Goal: Task Accomplishment & Management: Use online tool/utility

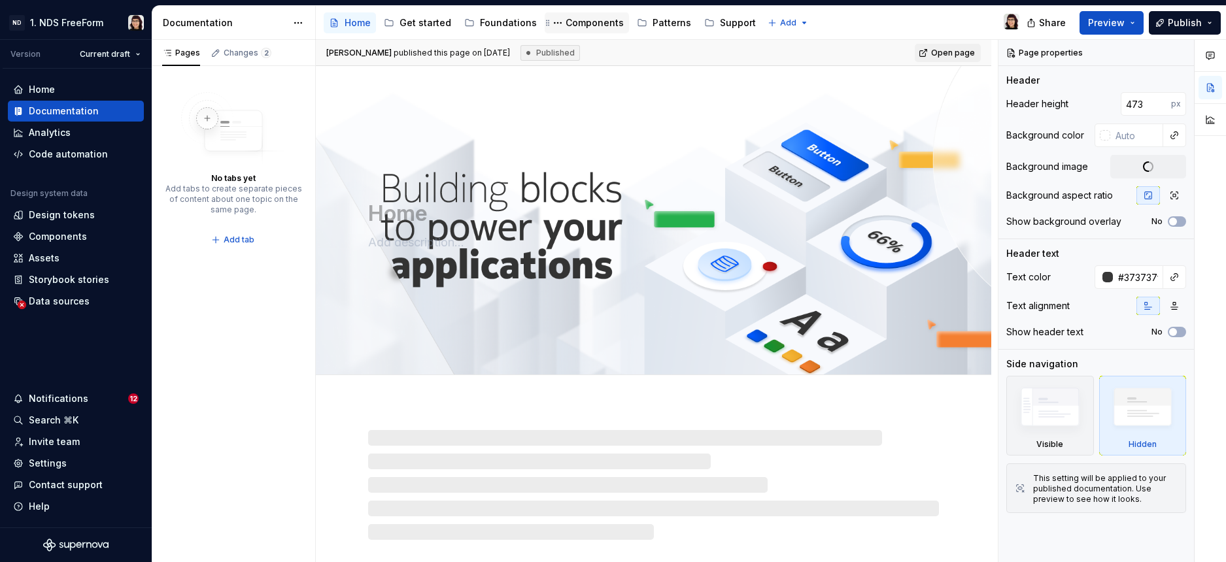
click at [587, 30] on div "Components" at bounding box center [587, 23] width 74 height 16
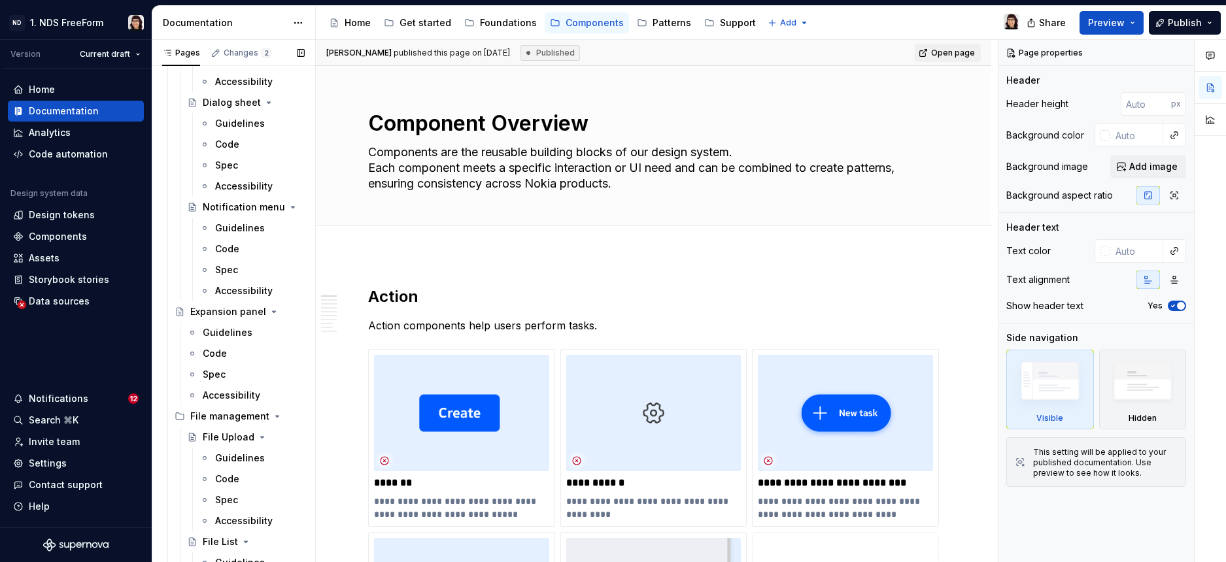
scroll to position [2528, 0]
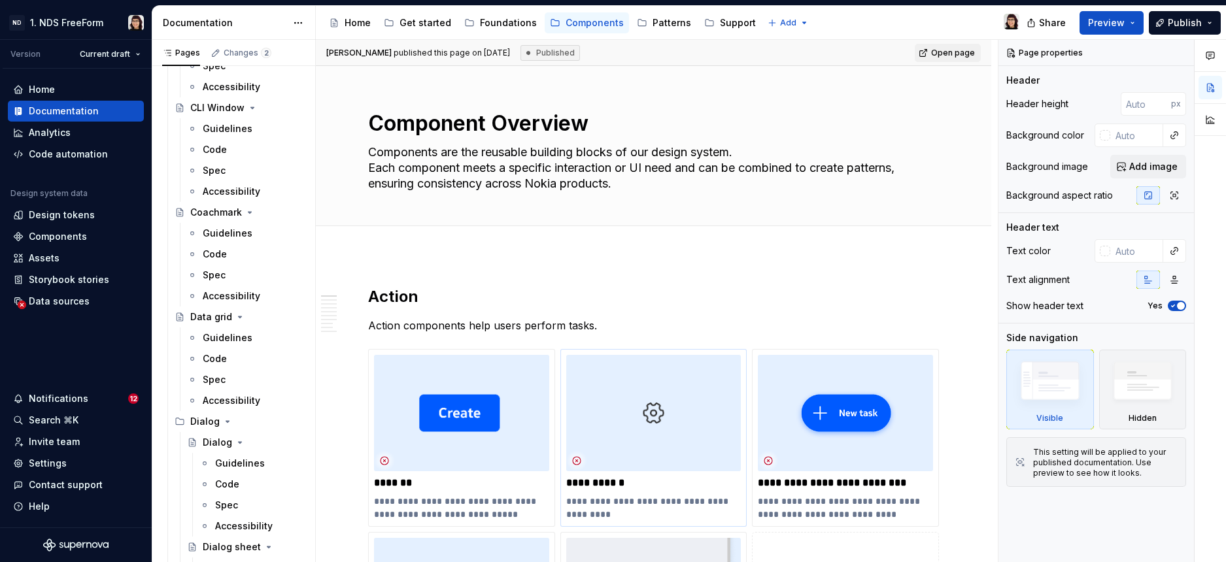
click at [218, 343] on div "Guidelines" at bounding box center [228, 337] width 50 height 13
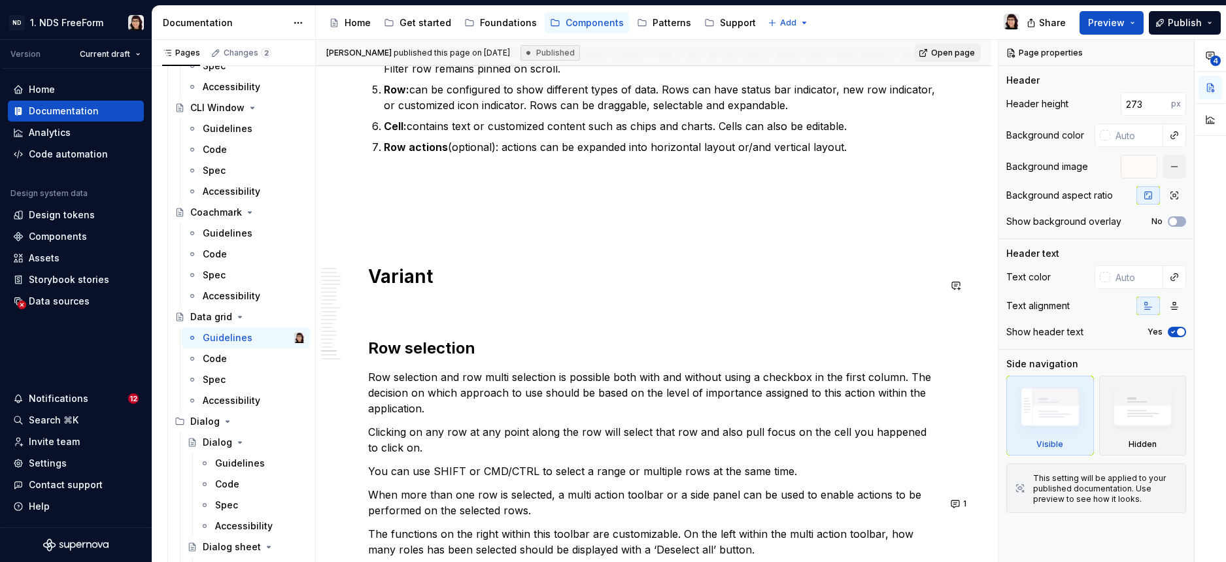
scroll to position [10269, 0]
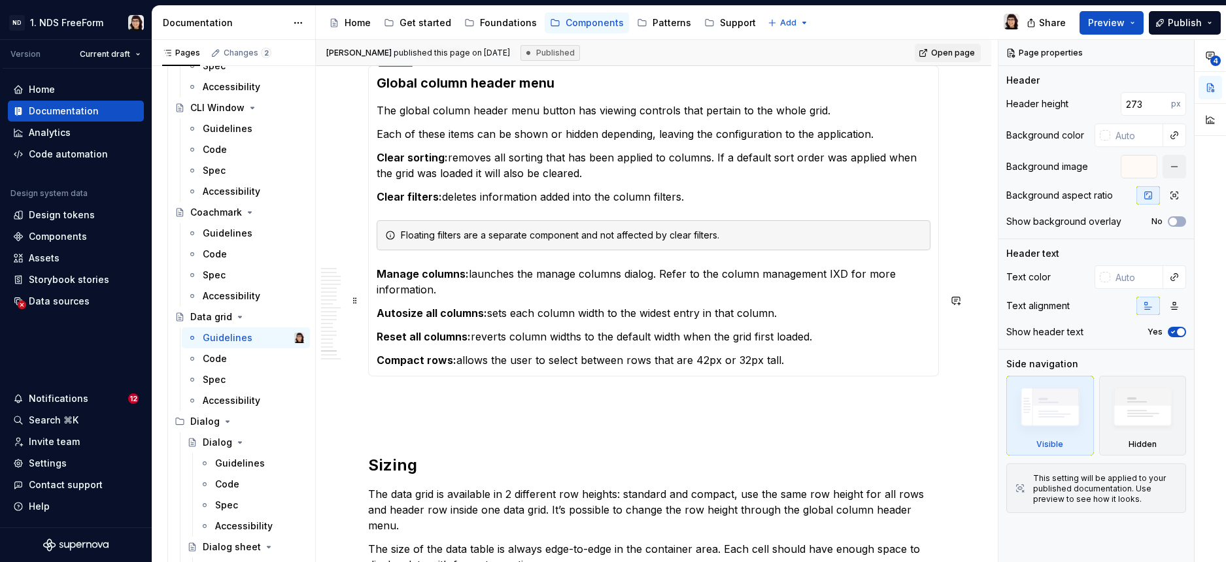
click at [641, 297] on p "Manage columns: launches the manage columns dialog. Refer to the column managem…" at bounding box center [654, 281] width 554 height 31
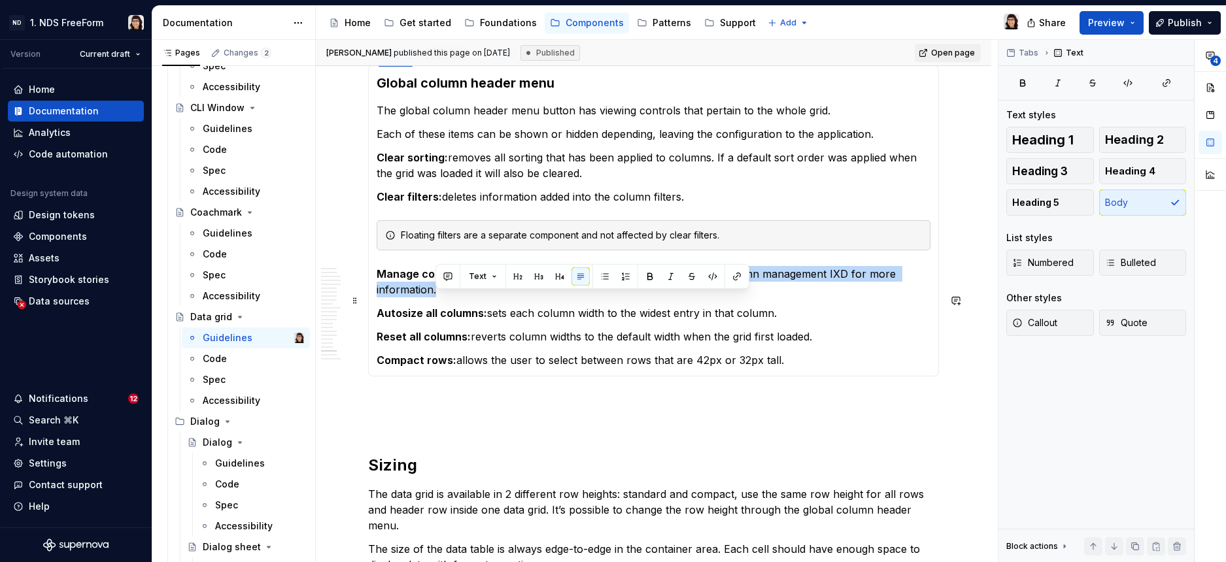
drag, startPoint x: 658, startPoint y: 301, endPoint x: 661, endPoint y: 312, distance: 11.8
click at [661, 297] on p "Manage columns: launches the manage columns dialog. Refer to the column managem…" at bounding box center [654, 281] width 554 height 31
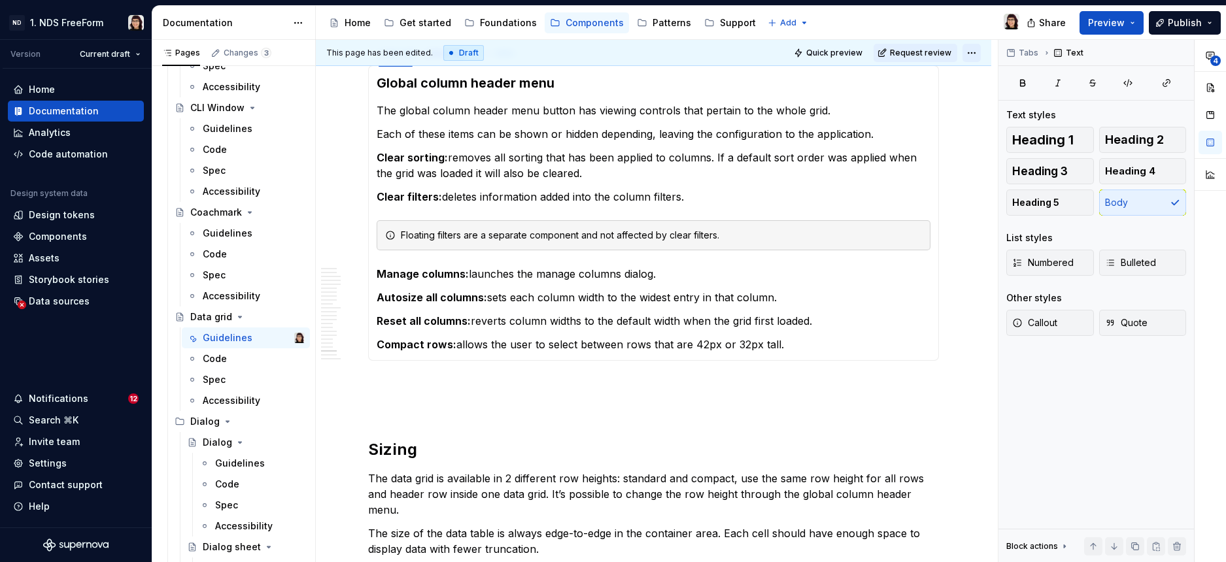
click at [974, 54] on html "ND 1. NDS FreeForm Version Current draft Home Documentation Analytics Code auto…" at bounding box center [613, 281] width 1226 height 562
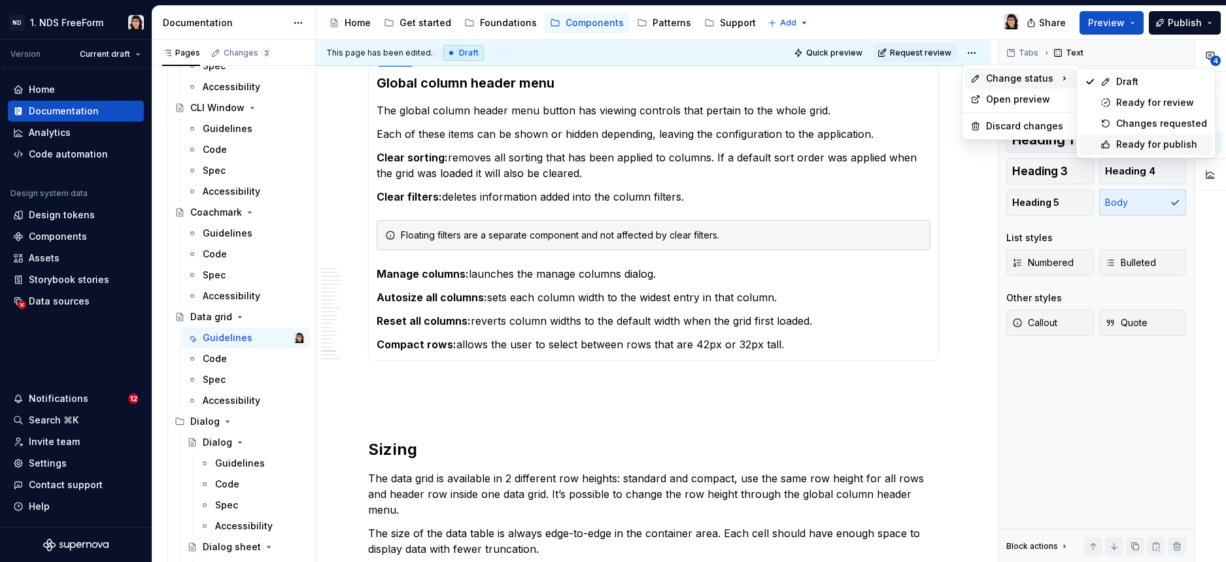
click at [1116, 147] on div "Ready for publish" at bounding box center [1161, 144] width 91 height 13
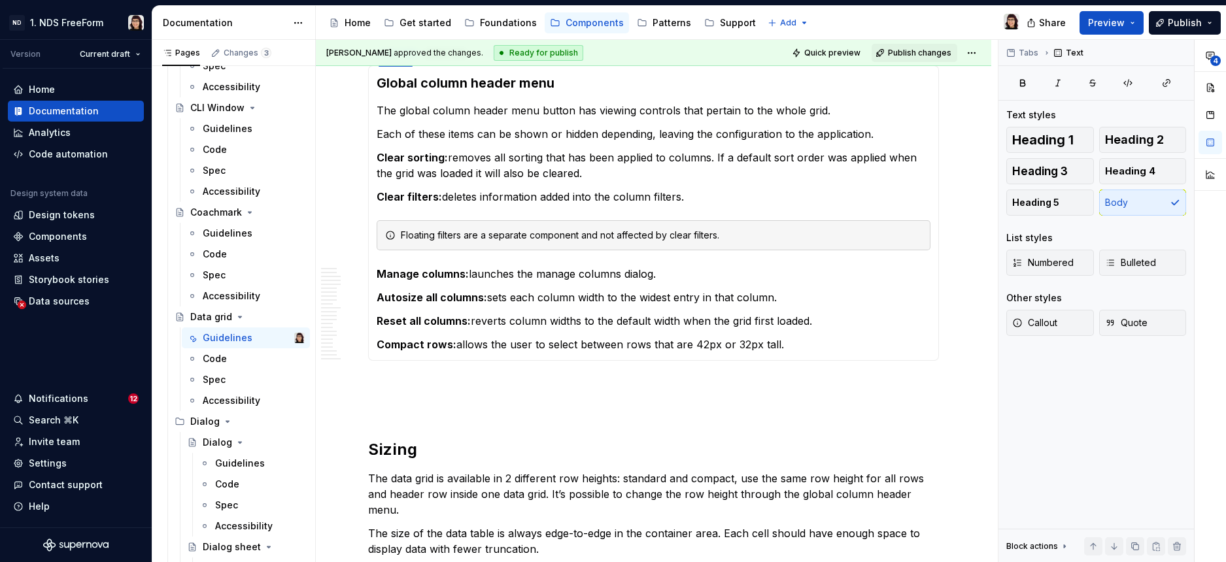
scroll to position [10021, 0]
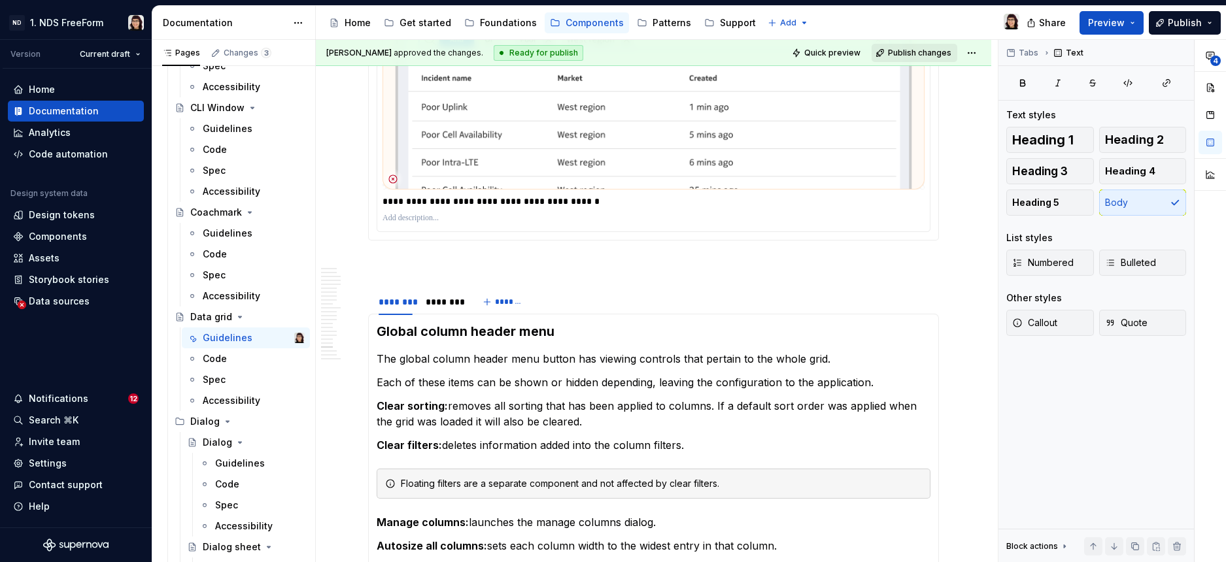
click at [940, 53] on span "Publish changes" at bounding box center [919, 53] width 63 height 10
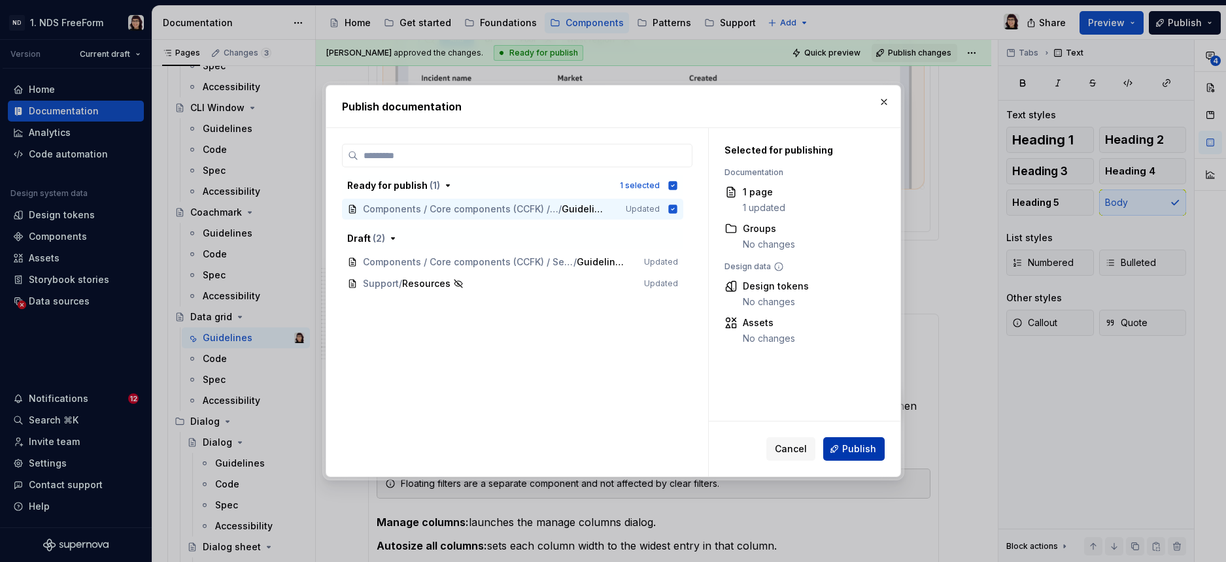
click at [872, 452] on span "Publish" at bounding box center [859, 449] width 34 height 13
type textarea "*"
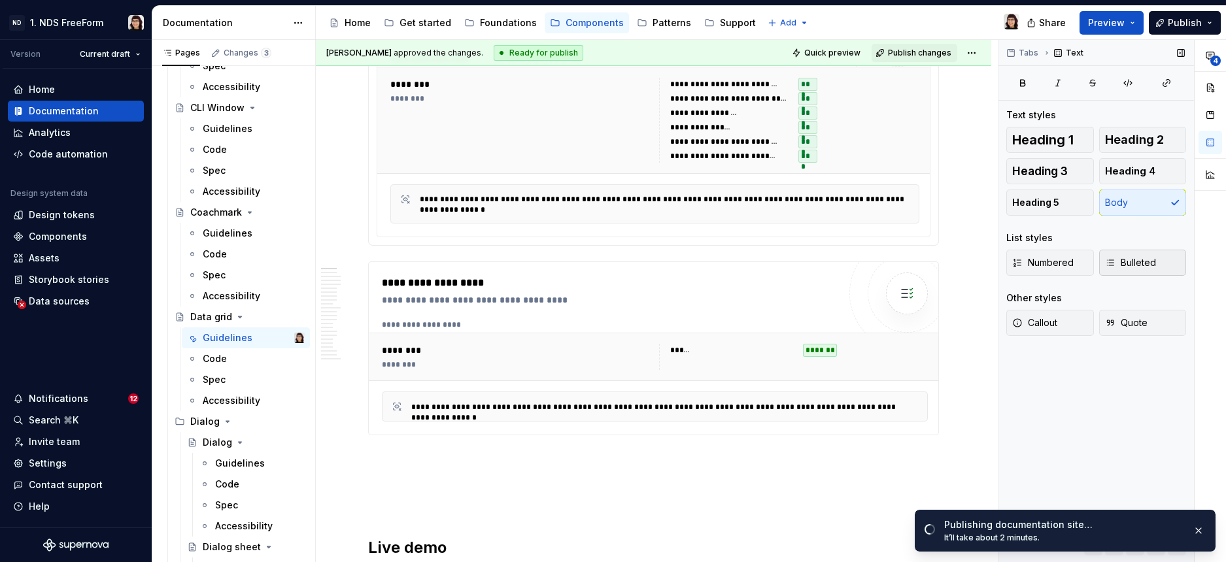
scroll to position [141, 0]
